Goal: Go to known website: Go to known website

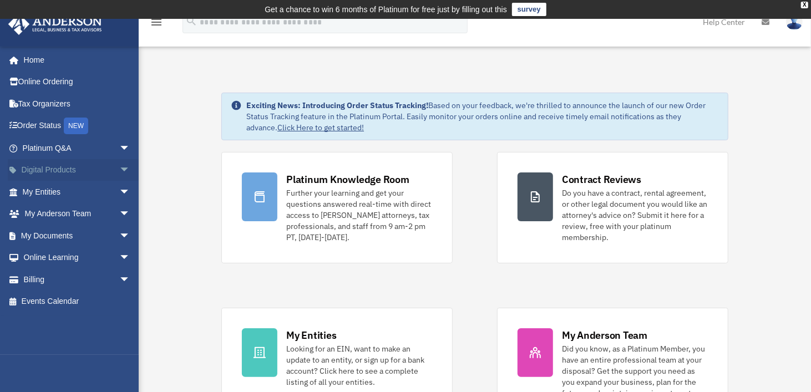
click at [119, 171] on span "arrow_drop_down" at bounding box center [130, 170] width 22 height 23
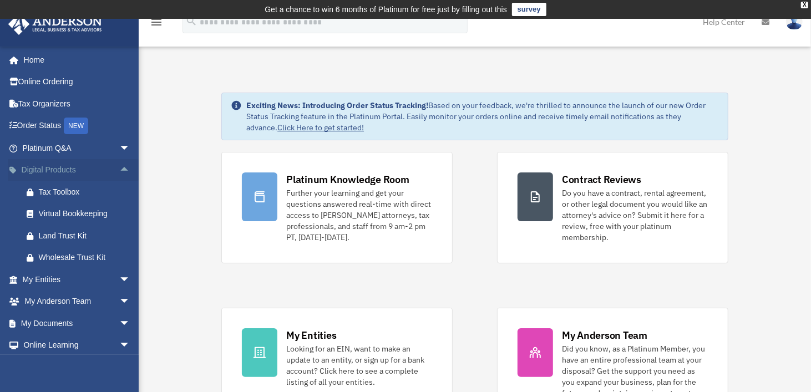
click at [119, 171] on span "arrow_drop_up" at bounding box center [130, 170] width 22 height 23
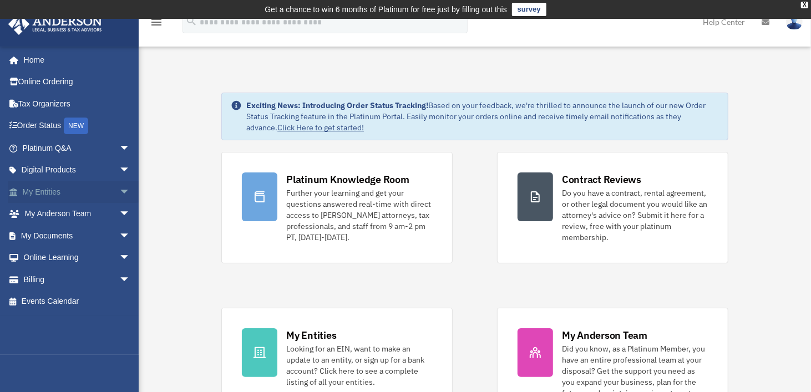
click at [119, 190] on span "arrow_drop_down" at bounding box center [130, 192] width 22 height 23
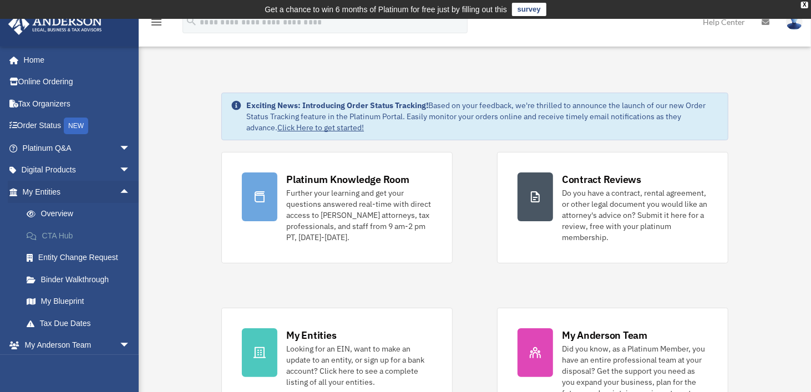
click at [56, 232] on link "CTA Hub" at bounding box center [81, 236] width 131 height 22
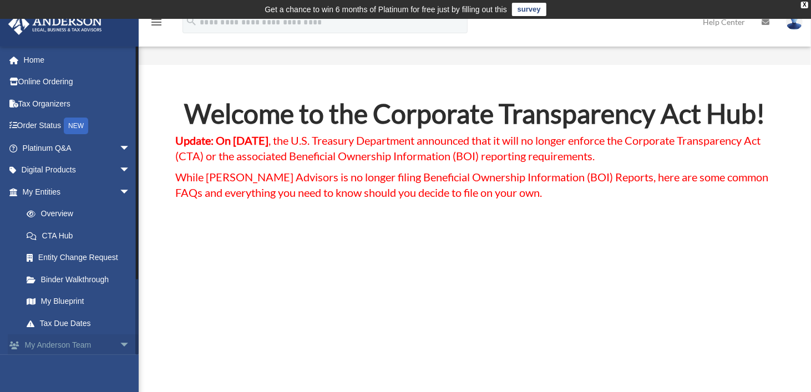
click at [119, 345] on span "arrow_drop_down" at bounding box center [130, 345] width 22 height 23
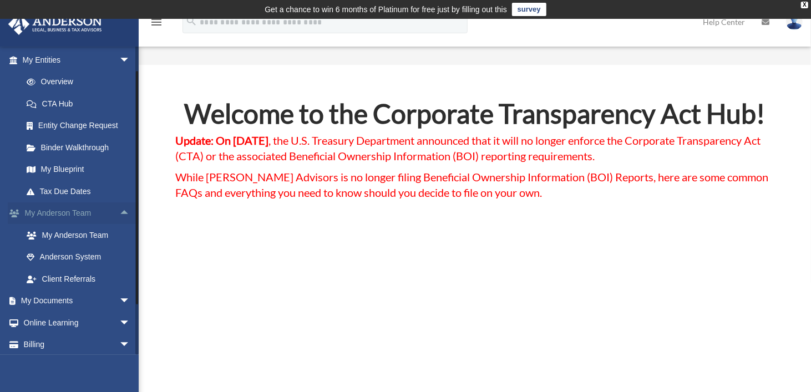
scroll to position [157, 0]
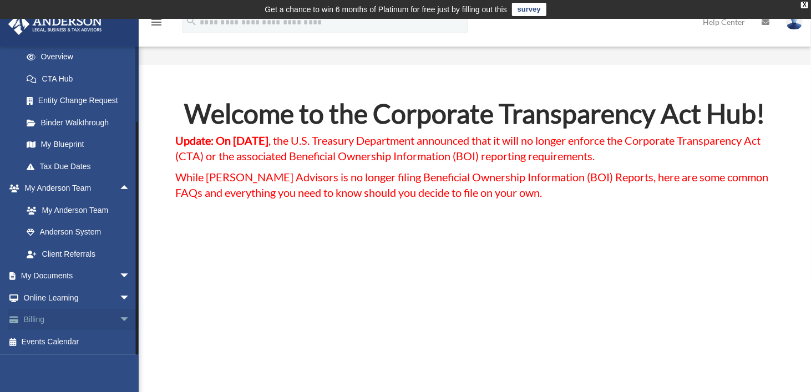
click at [119, 316] on span "arrow_drop_down" at bounding box center [130, 320] width 22 height 23
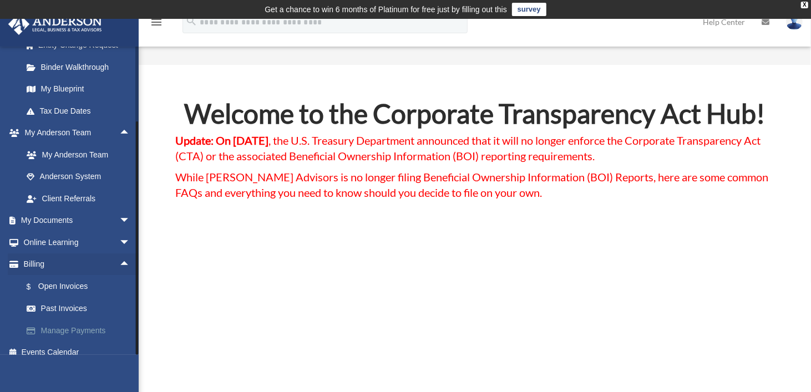
scroll to position [223, 0]
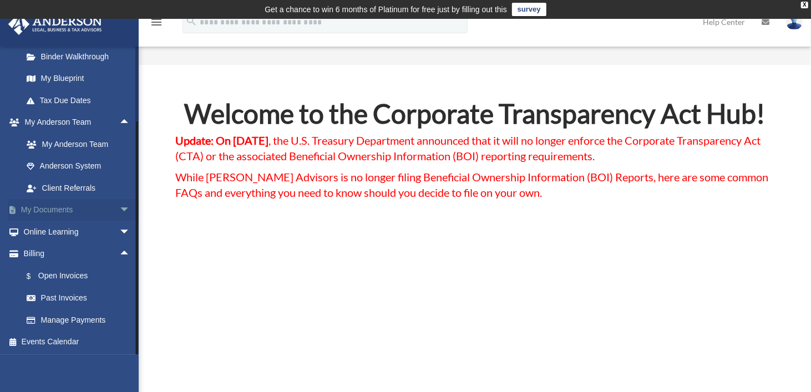
click at [119, 206] on span "arrow_drop_down" at bounding box center [130, 210] width 22 height 23
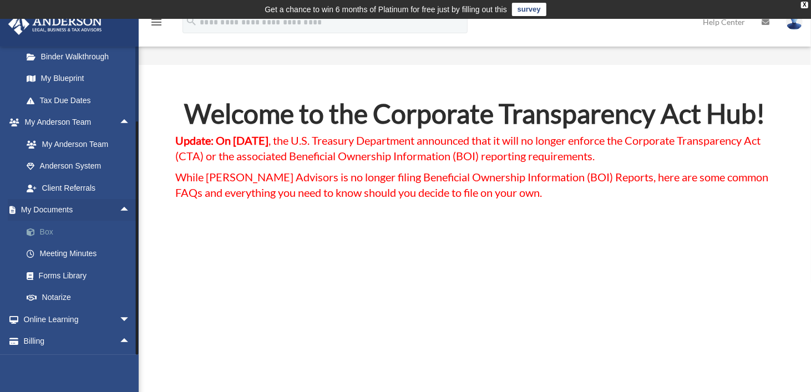
click at [48, 228] on link "Box" at bounding box center [81, 232] width 131 height 22
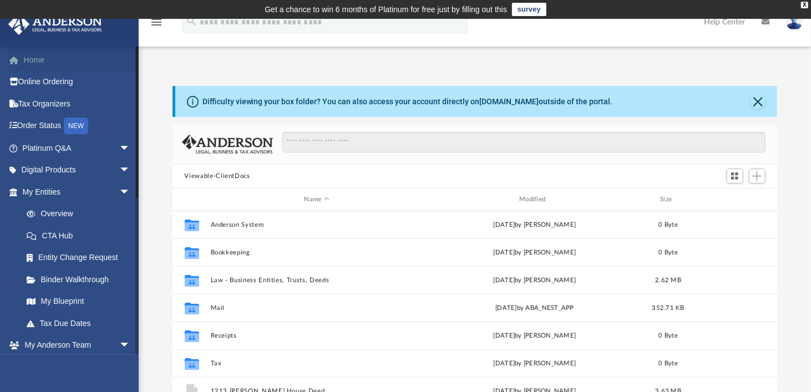
click at [27, 60] on link "Home" at bounding box center [77, 60] width 139 height 22
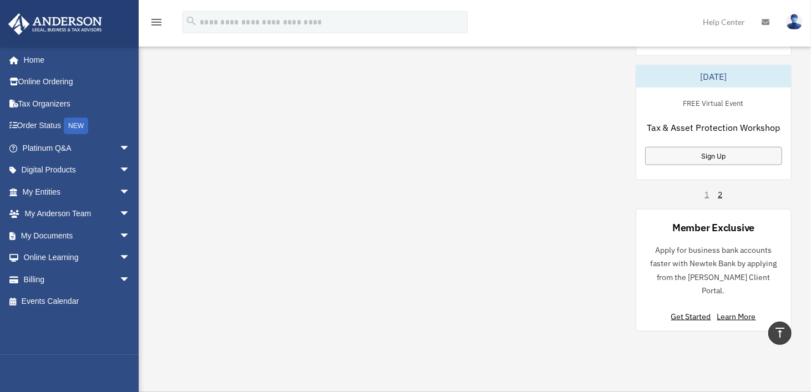
scroll to position [887, 0]
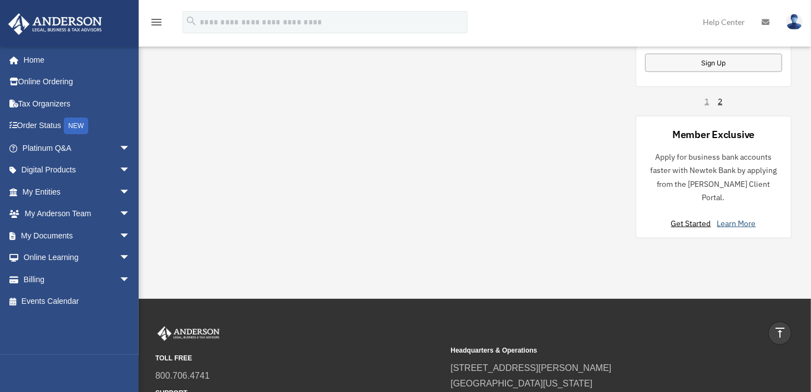
click at [740, 218] on link "Learn More" at bounding box center [736, 223] width 39 height 10
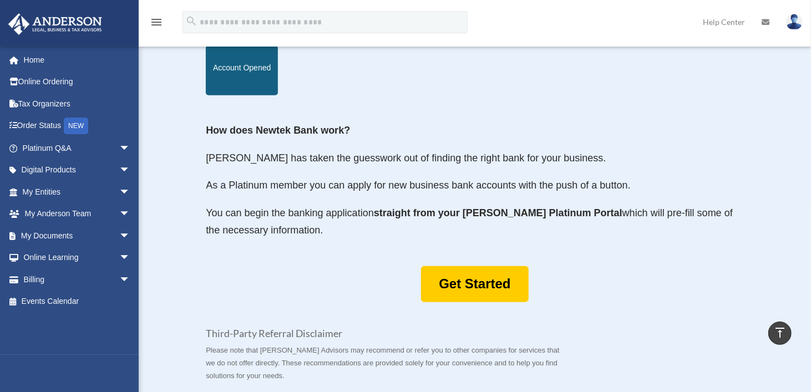
scroll to position [499, 0]
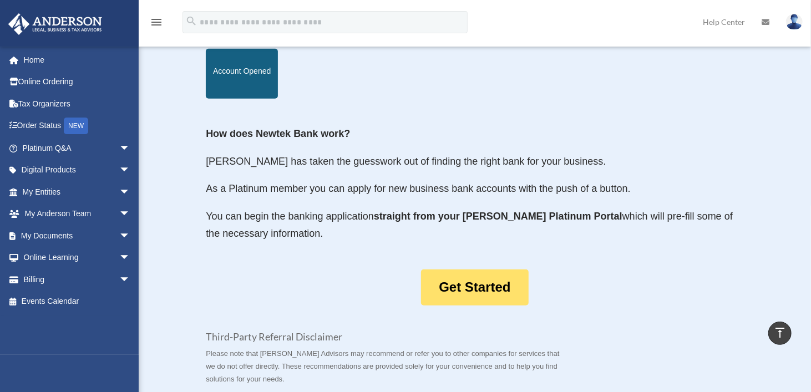
click at [456, 270] on link "Get Started" at bounding box center [474, 288] width 107 height 36
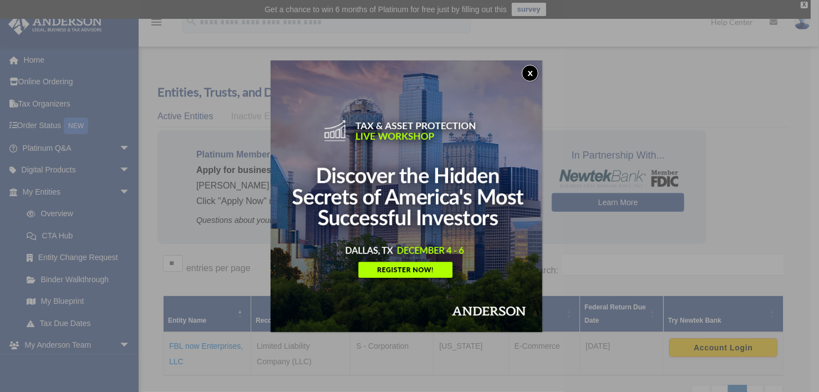
click at [532, 68] on button "x" at bounding box center [530, 73] width 17 height 17
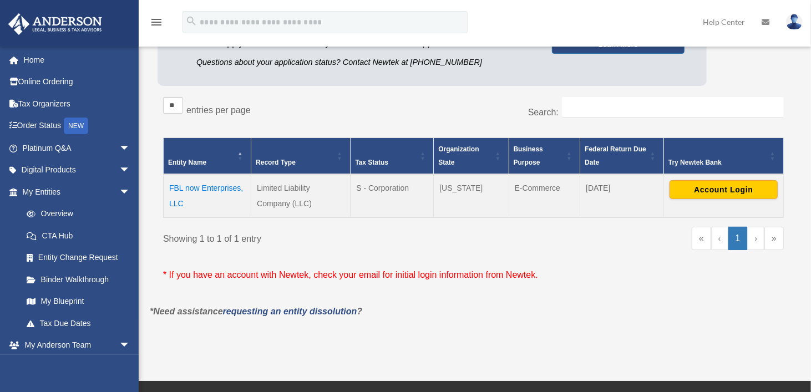
scroll to position [166, 0]
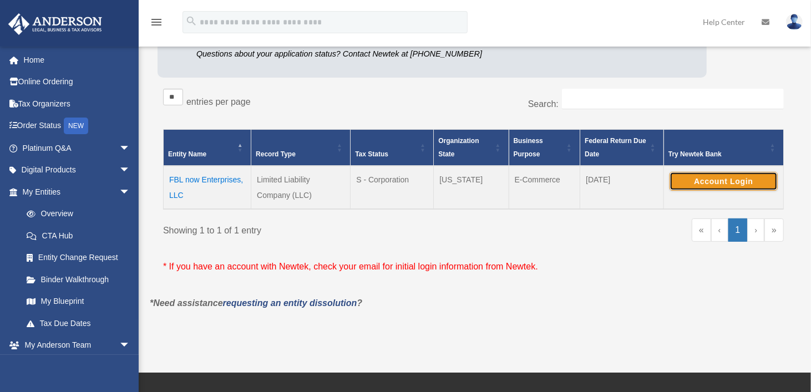
click at [699, 184] on button "Account Login" at bounding box center [723, 181] width 108 height 19
